Goal: Task Accomplishment & Management: Manage account settings

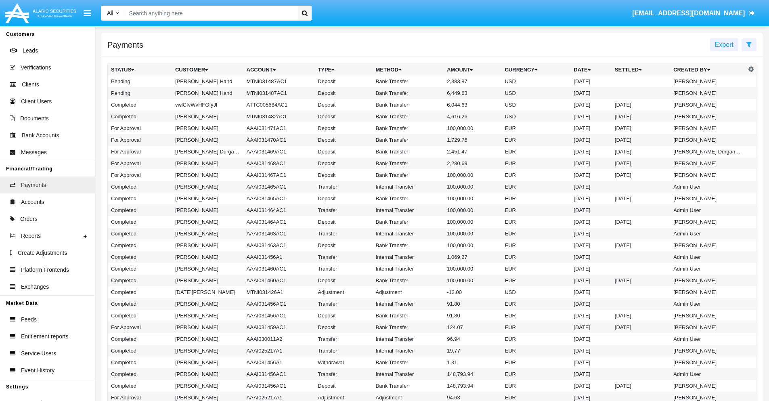
click at [749, 44] on icon at bounding box center [748, 44] width 5 height 6
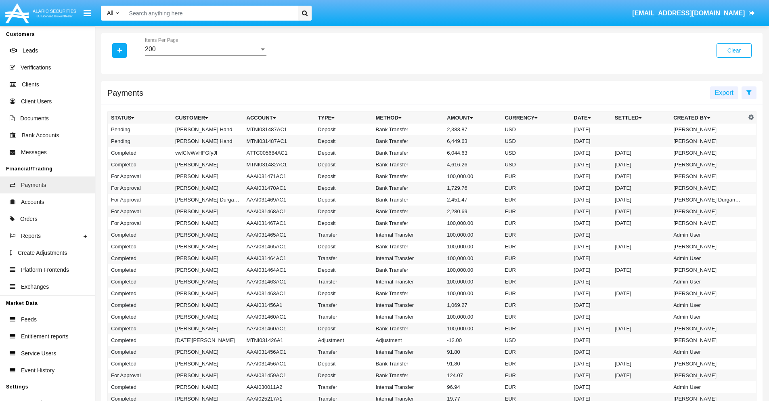
click at [205, 49] on div "200" at bounding box center [202, 49] width 114 height 7
click at [205, 55] on span "10" at bounding box center [205, 55] width 121 height 19
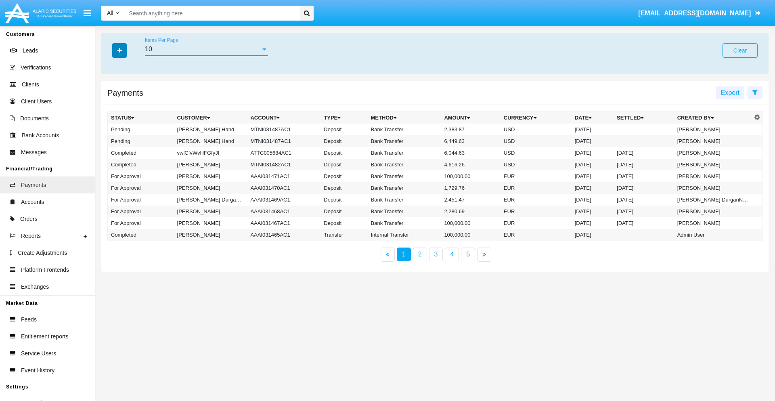
click at [119, 50] on icon "button" at bounding box center [119, 51] width 4 height 6
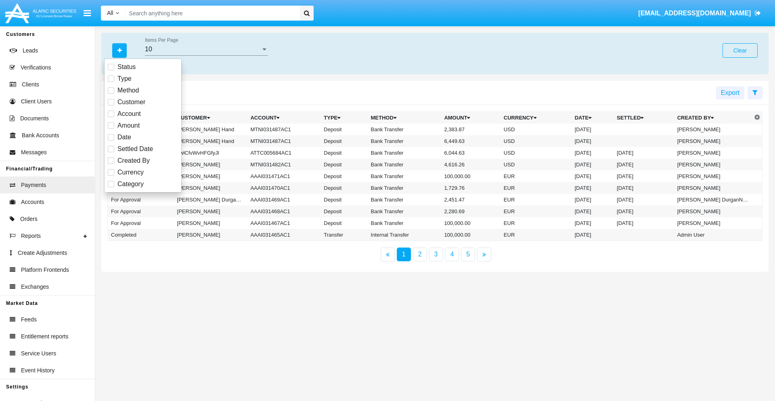
click at [126, 67] on span "Status" at bounding box center [126, 67] width 18 height 10
click at [111, 70] on input "Status" at bounding box center [111, 70] width 0 height 0
checkbox input "true"
click at [119, 50] on icon "button" at bounding box center [119, 51] width 4 height 6
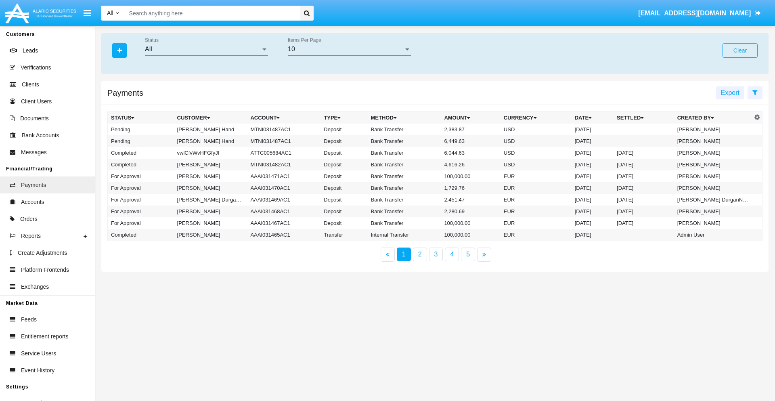
click at [206, 49] on div "All" at bounding box center [203, 49] width 116 height 7
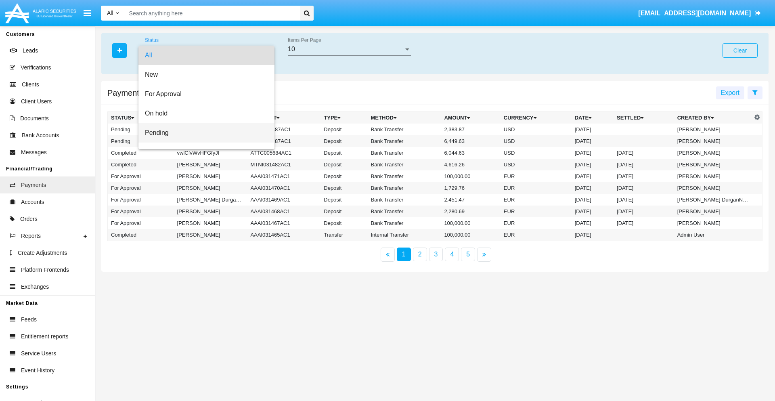
click at [203, 133] on span "Pending" at bounding box center [206, 132] width 123 height 19
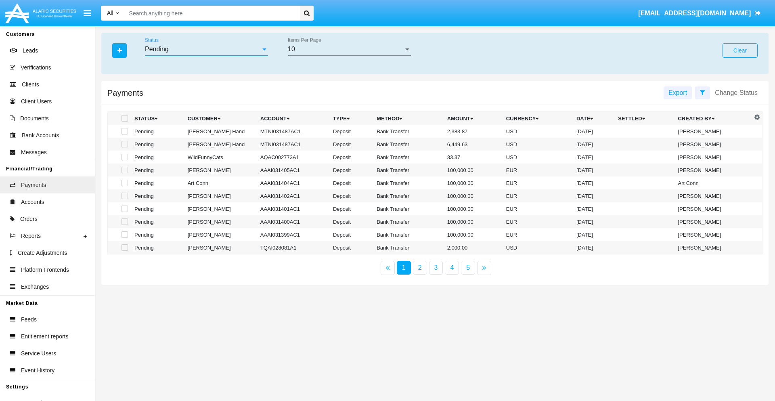
click at [124, 118] on span at bounding box center [124, 118] width 6 height 6
click at [124, 121] on input "checkbox" at bounding box center [124, 121] width 0 height 0
checkbox input "true"
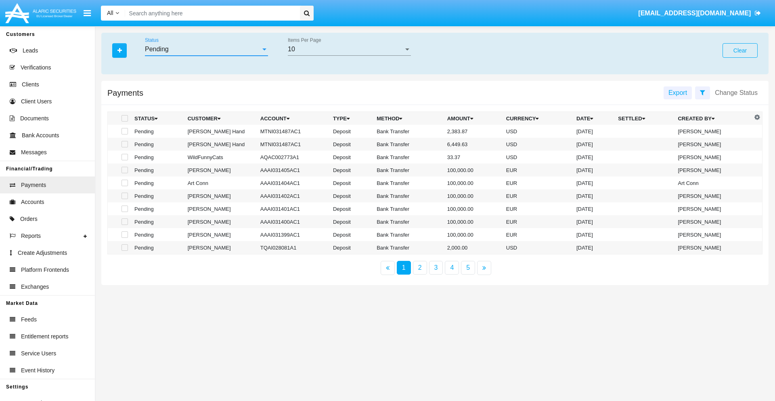
checkbox input "true"
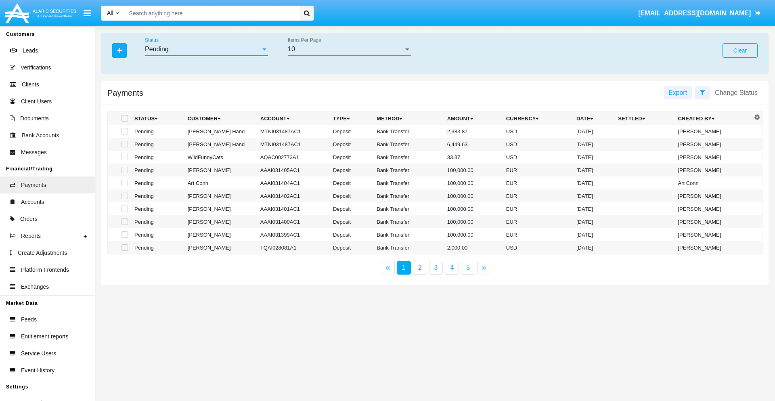
checkbox input "true"
